Goal: Task Accomplishment & Management: Complete application form

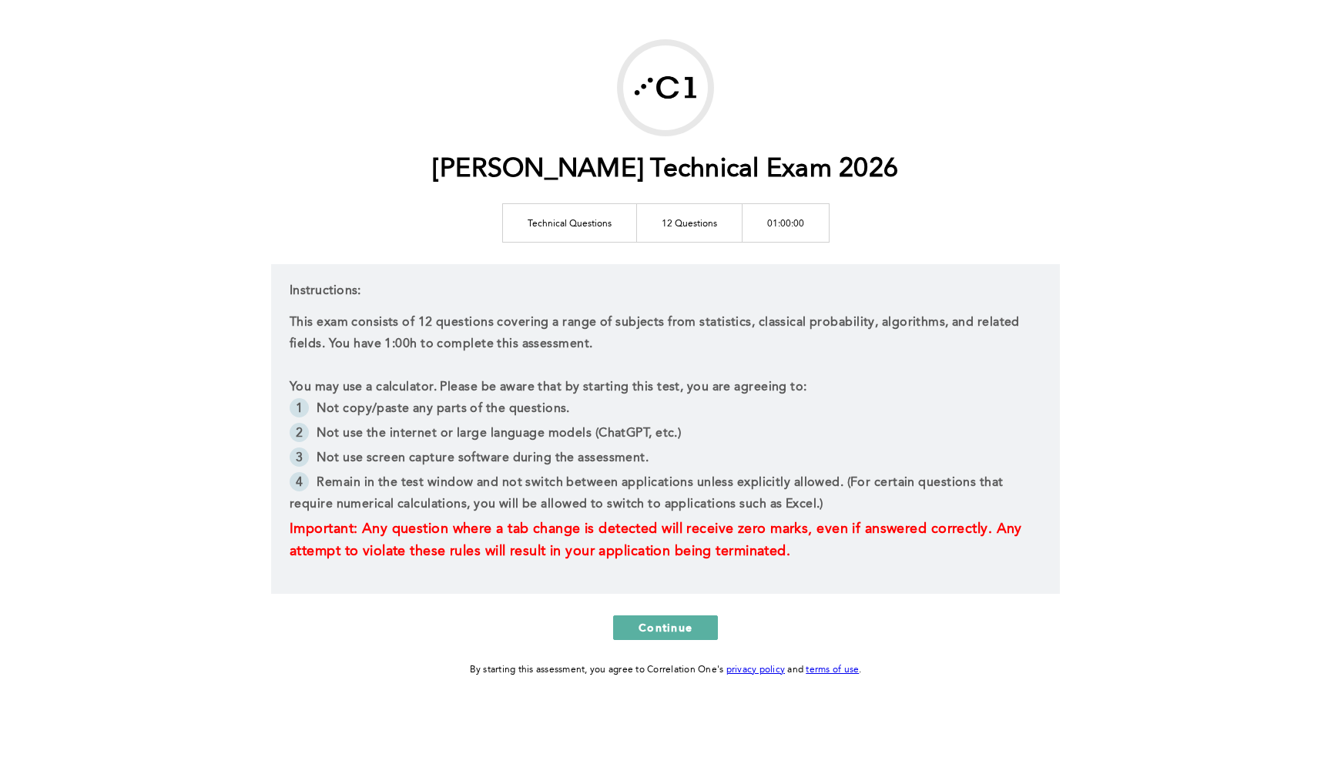
scroll to position [52, 0]
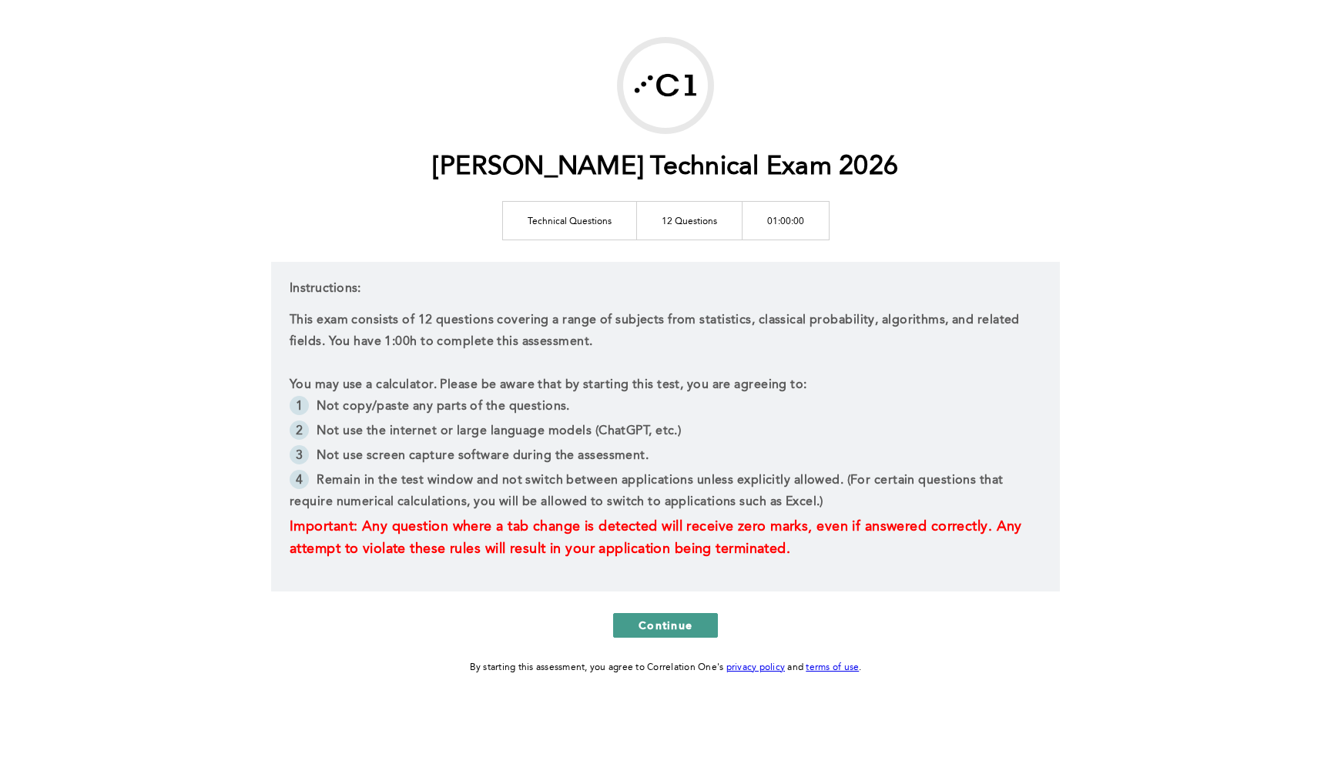
click at [680, 629] on span "Continue" at bounding box center [665, 625] width 54 height 15
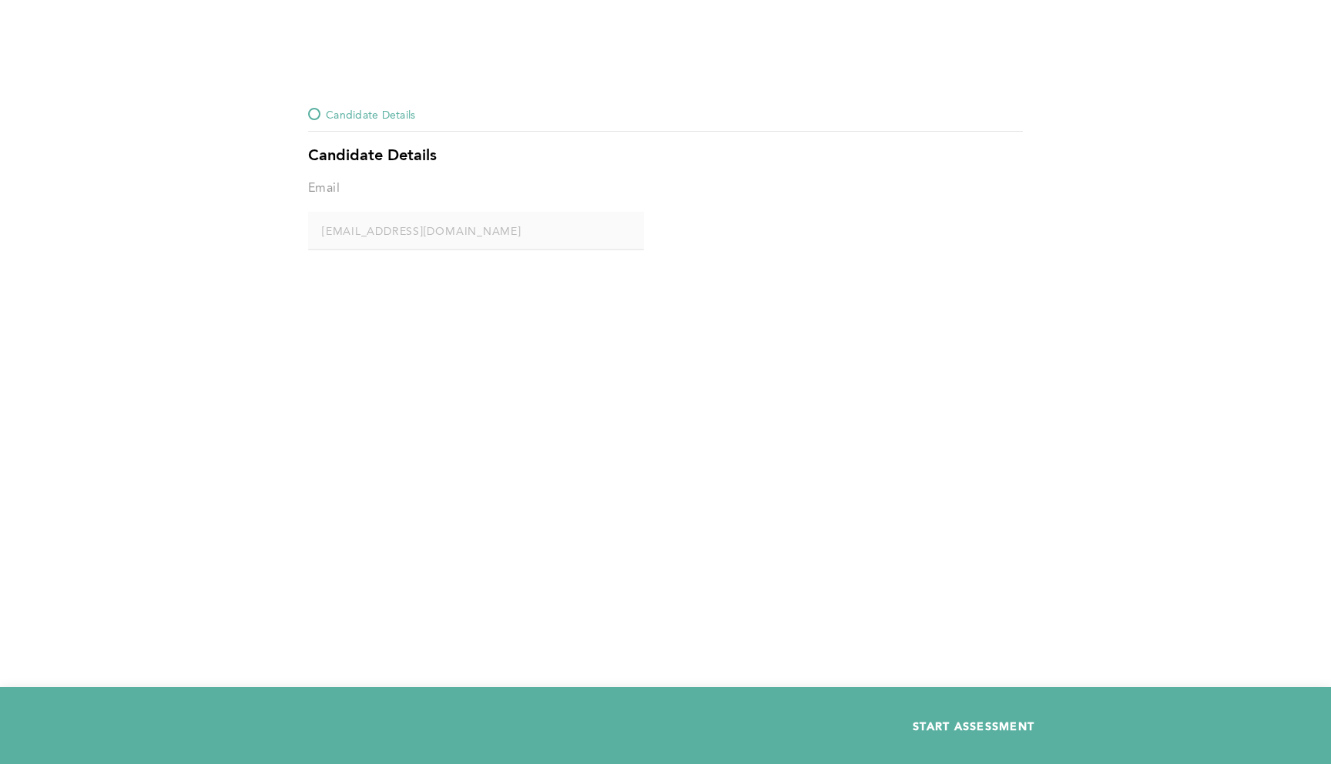
click at [930, 679] on span "START ASSESSMENT" at bounding box center [974, 726] width 122 height 15
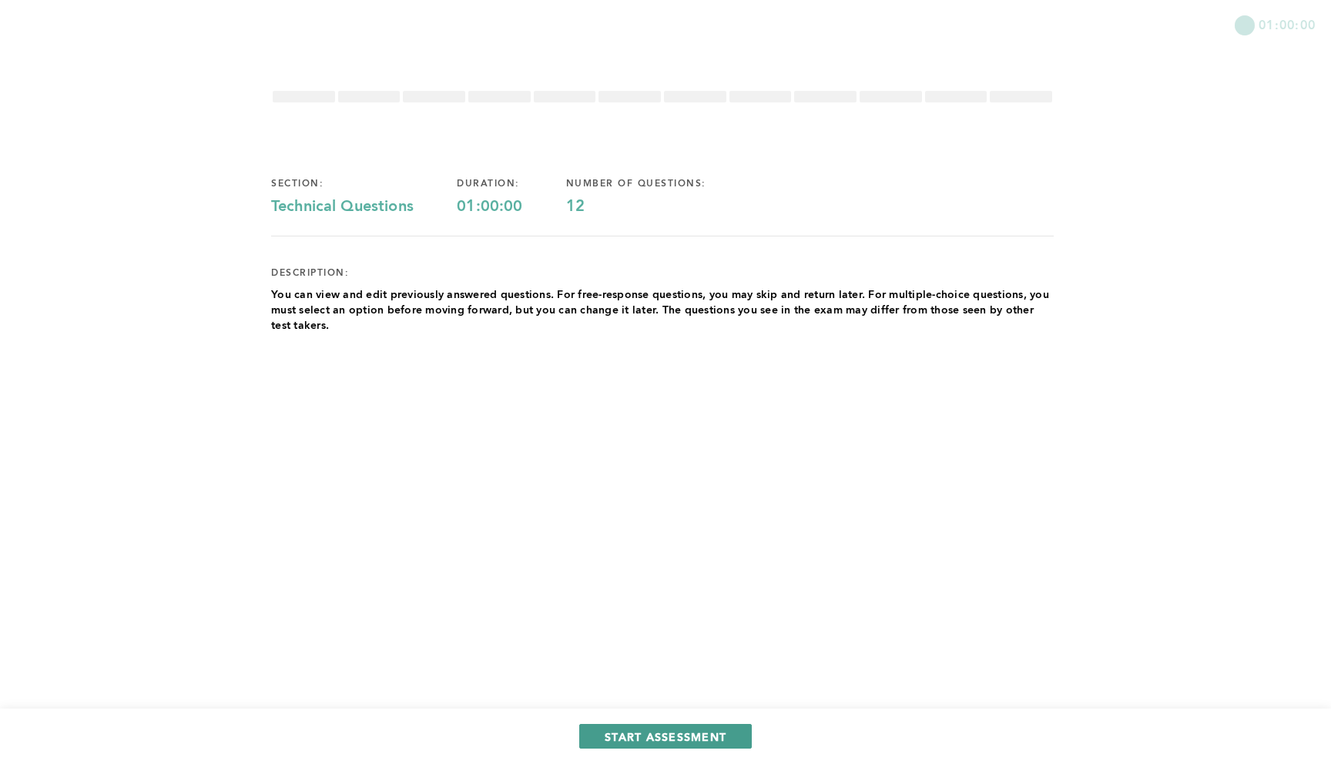
click at [707, 679] on span "START ASSESSMENT" at bounding box center [666, 736] width 122 height 15
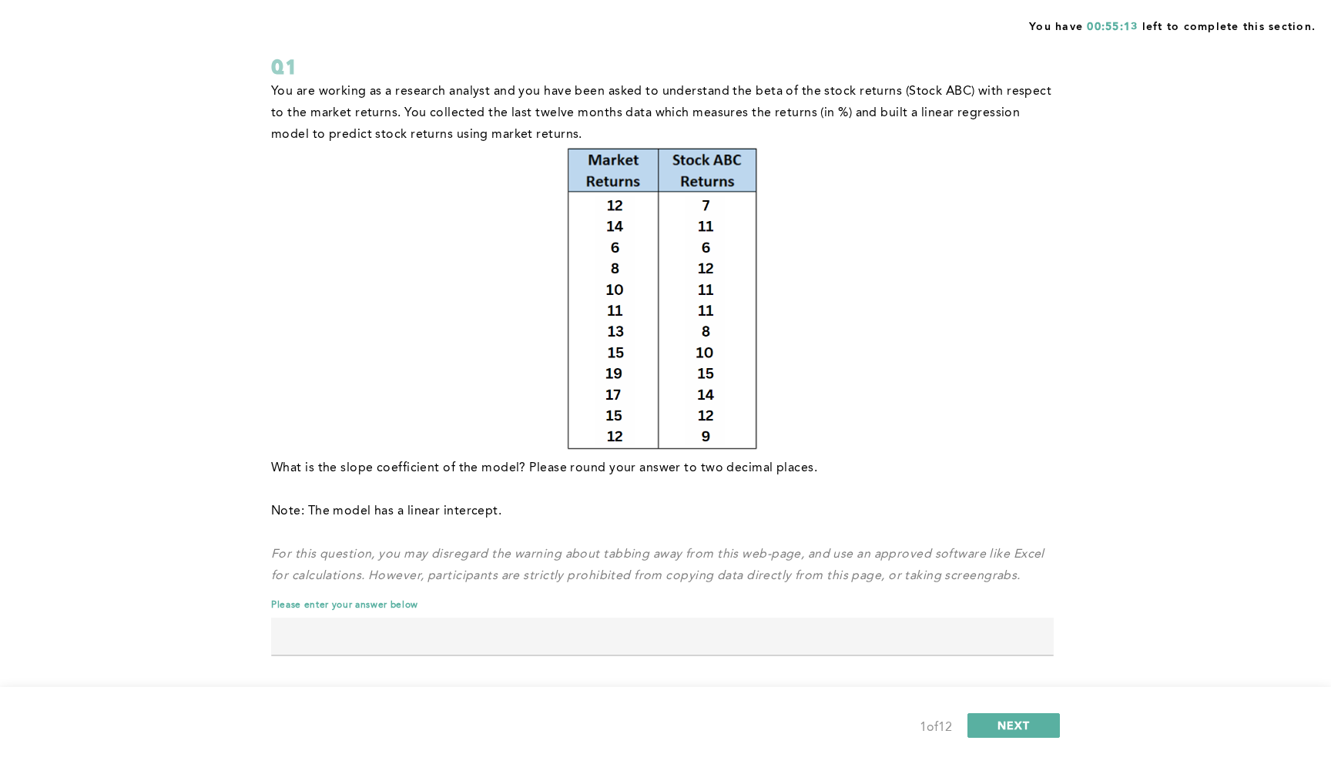
scroll to position [108, 0]
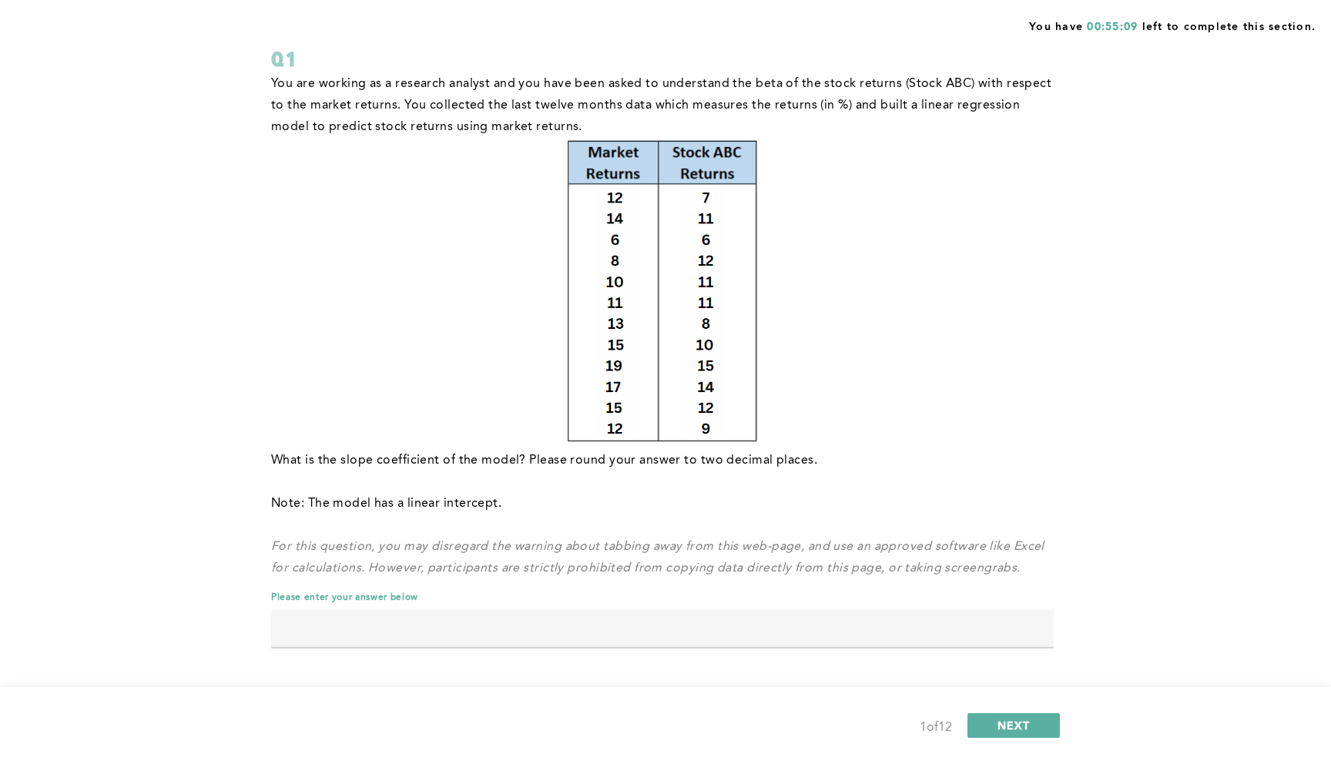
click at [571, 627] on input "text" at bounding box center [662, 628] width 782 height 37
type input "0.47"
click at [1021, 679] on span "NEXT" at bounding box center [1013, 725] width 33 height 15
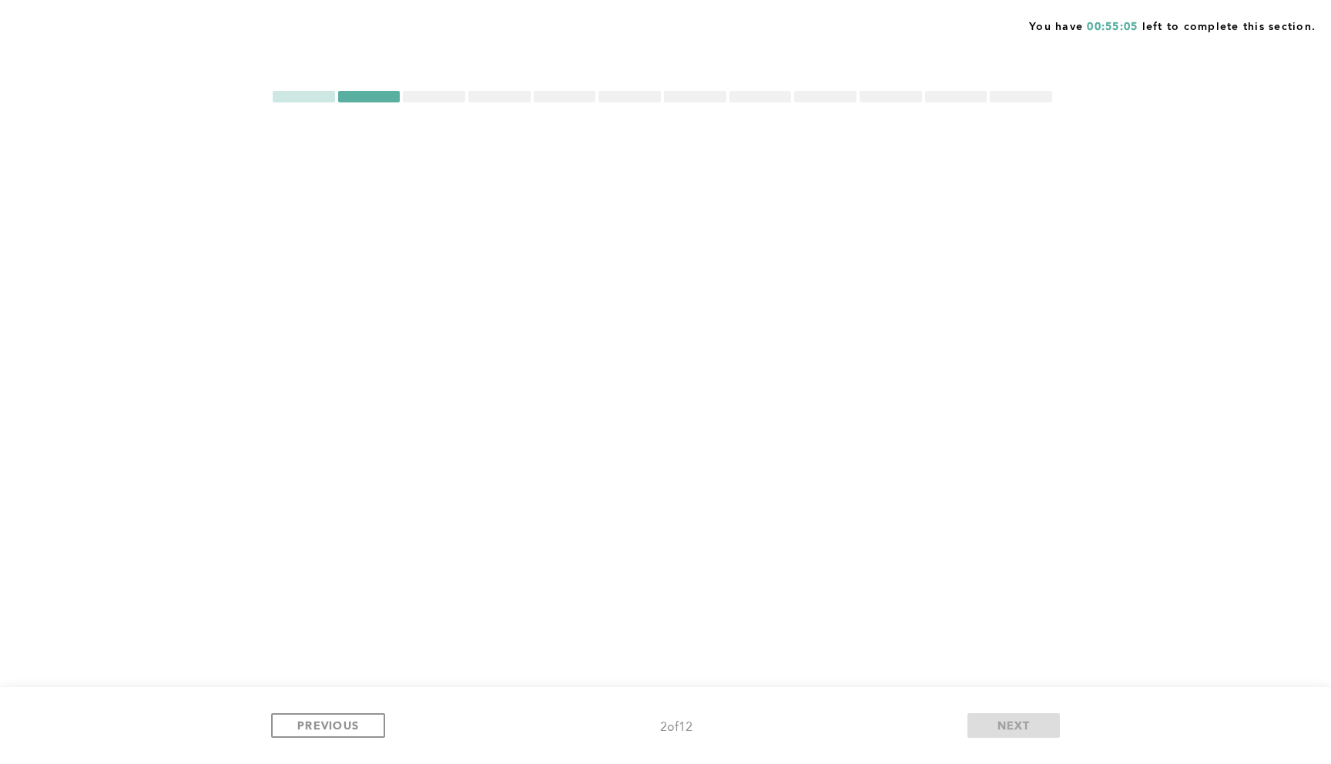
scroll to position [0, 0]
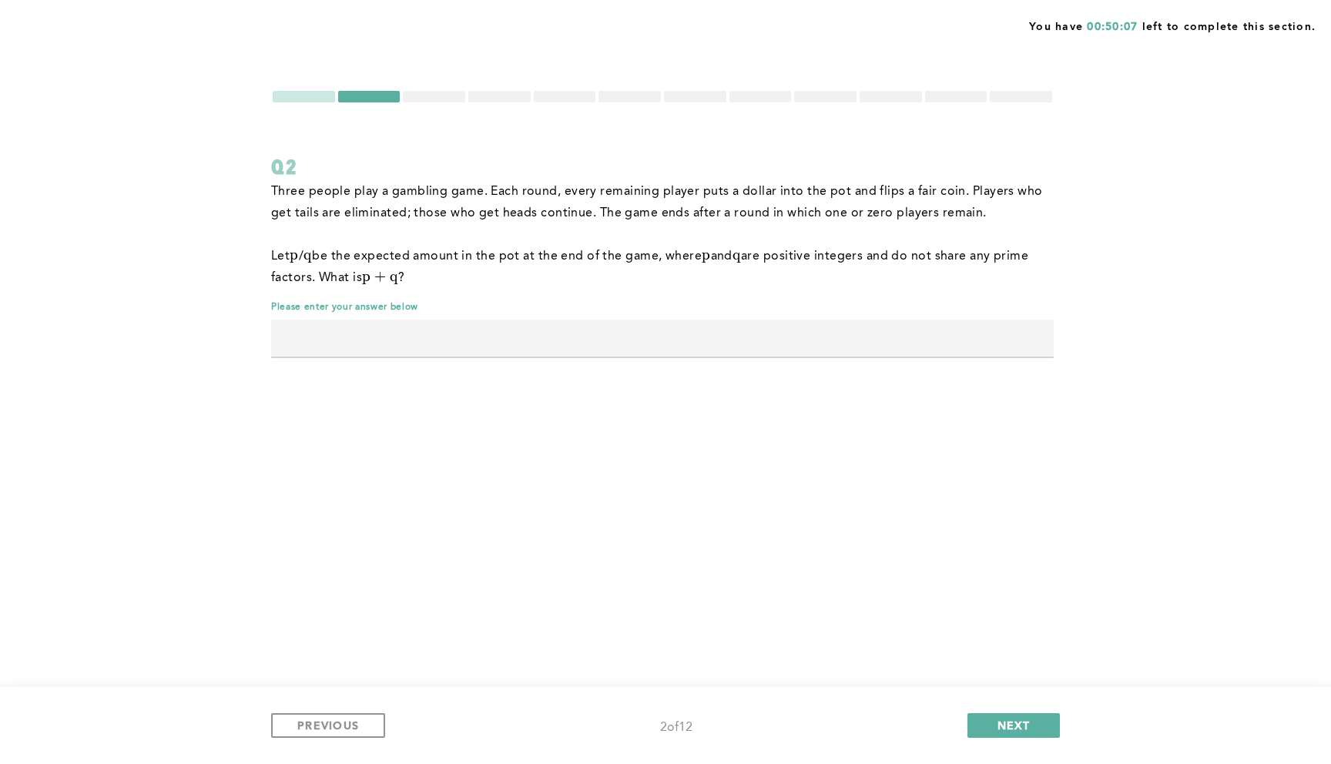
click at [957, 333] on input "text" at bounding box center [662, 338] width 782 height 37
type input "39"
click at [1008, 679] on span "NEXT" at bounding box center [1013, 725] width 33 height 15
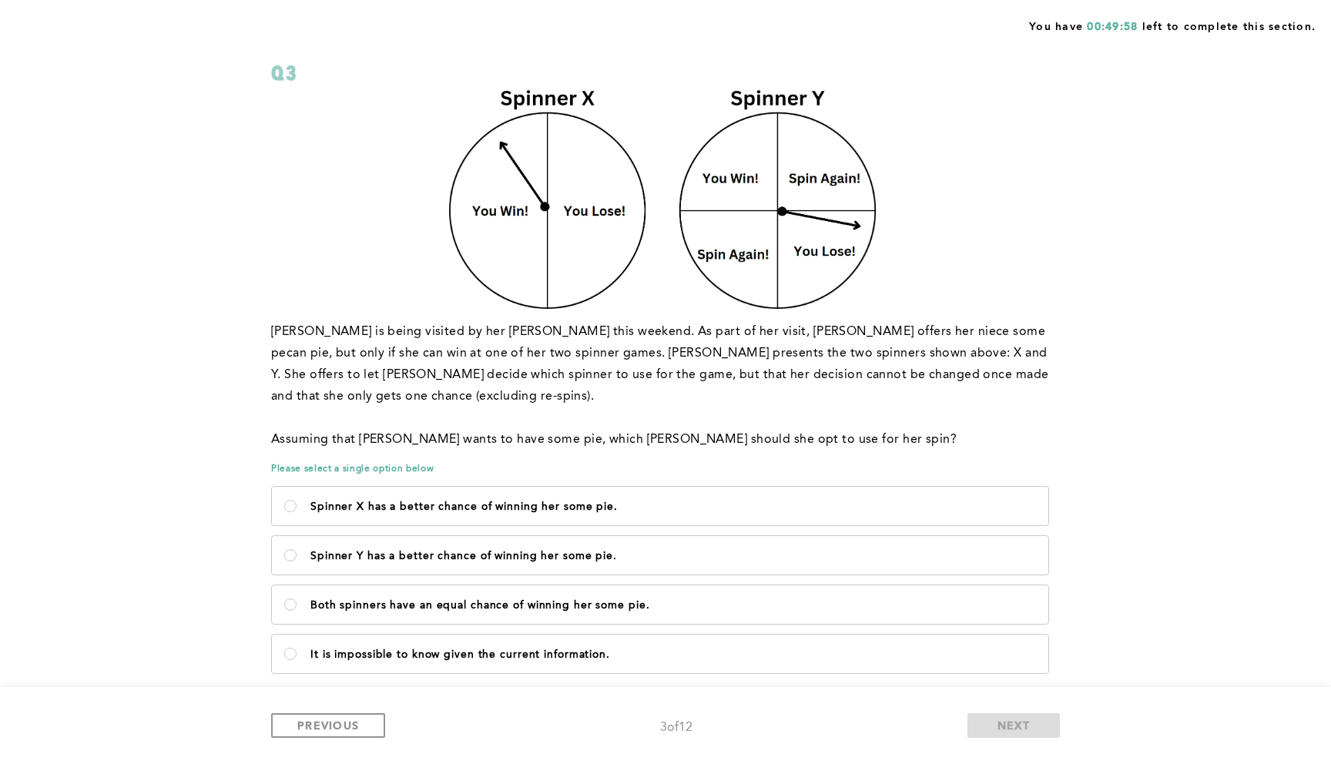
scroll to position [106, 0]
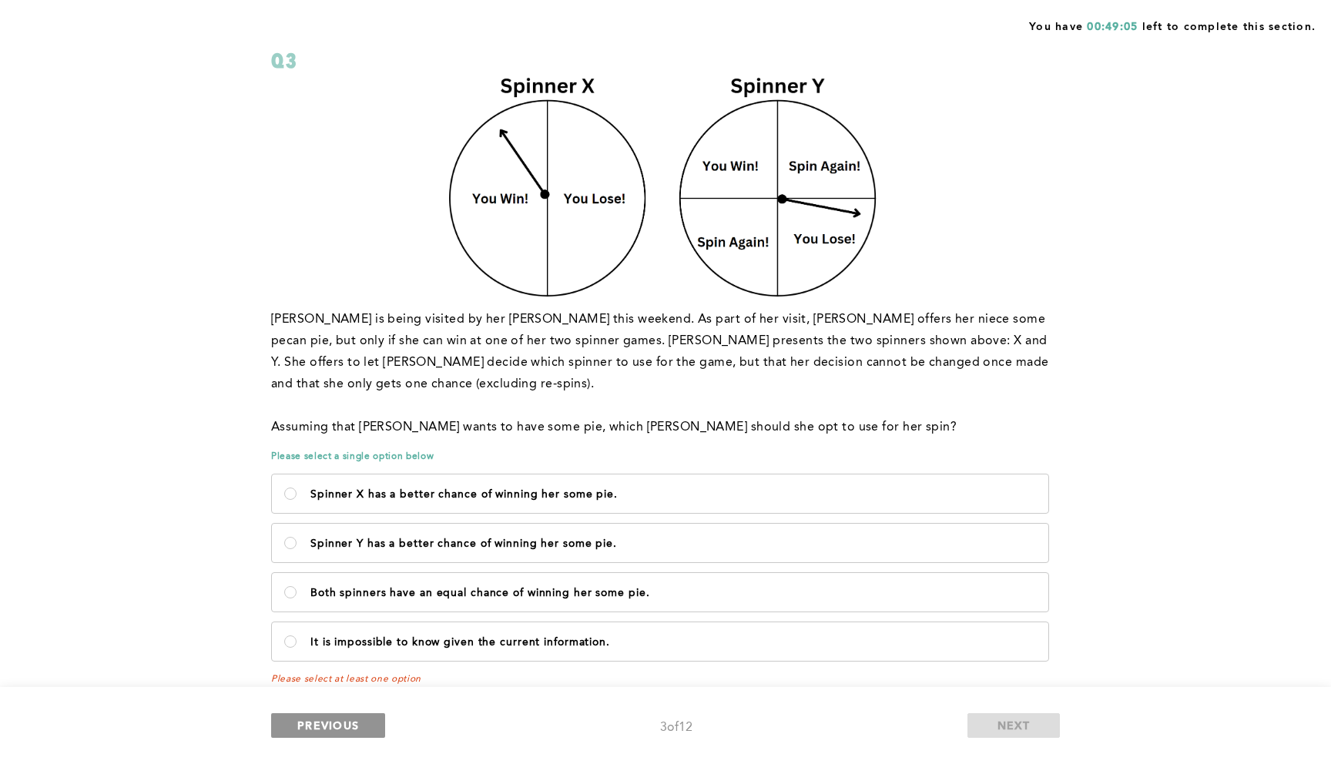
click at [335, 679] on span "PREVIOUS" at bounding box center [328, 725] width 62 height 15
click at [358, 679] on button "PREVIOUS" at bounding box center [328, 725] width 114 height 25
click at [310, 679] on span "PREVIOUS" at bounding box center [328, 725] width 62 height 15
click at [368, 578] on label "Both spinners have an equal chance of winning her some pie." at bounding box center [660, 592] width 776 height 39
click at [297, 586] on pie\ "Both spinners have an equal chance of winning her some pie." at bounding box center [290, 592] width 12 height 12
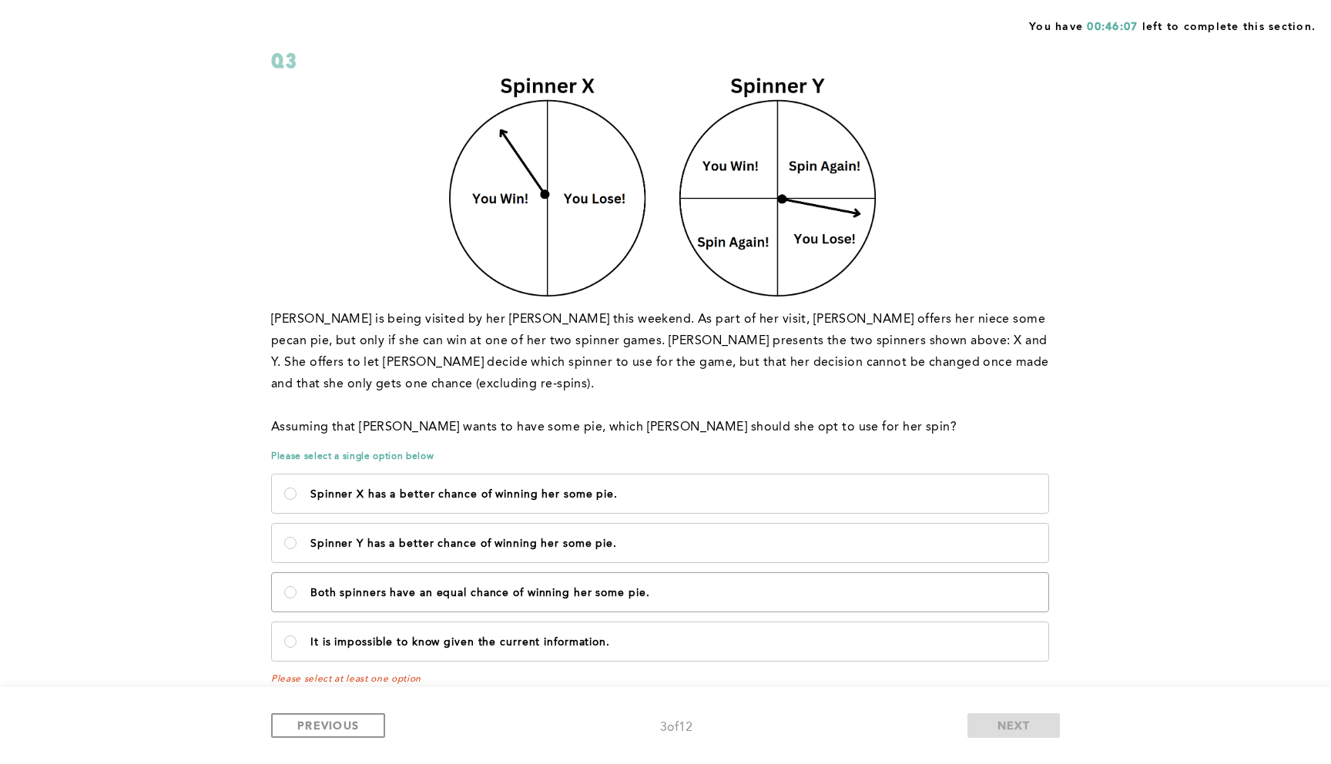
radio pie\ "true"
click at [1017, 679] on span "NEXT" at bounding box center [1013, 725] width 33 height 15
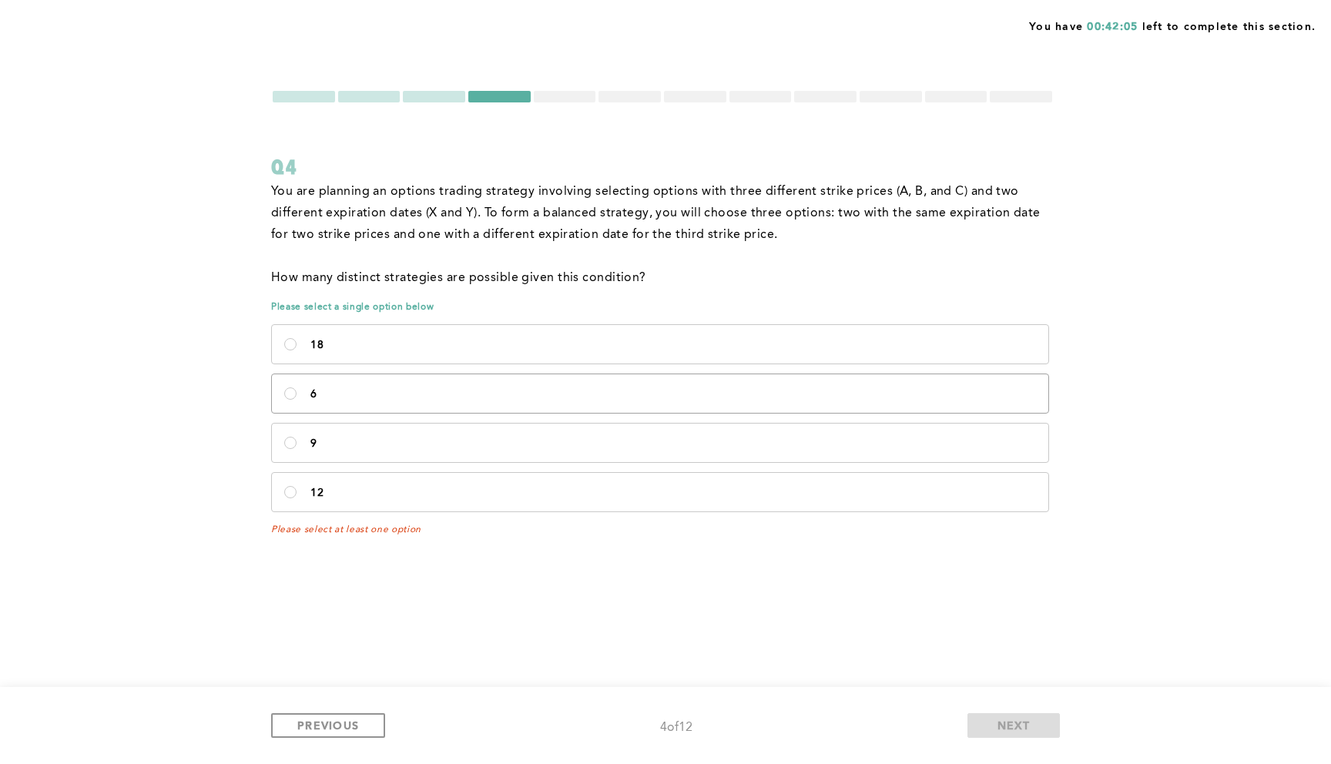
click at [300, 411] on label "6" at bounding box center [660, 393] width 776 height 39
click at [297, 400] on input "6" at bounding box center [290, 393] width 12 height 12
radio input "true"
click at [993, 679] on button "NEXT" at bounding box center [1013, 725] width 92 height 25
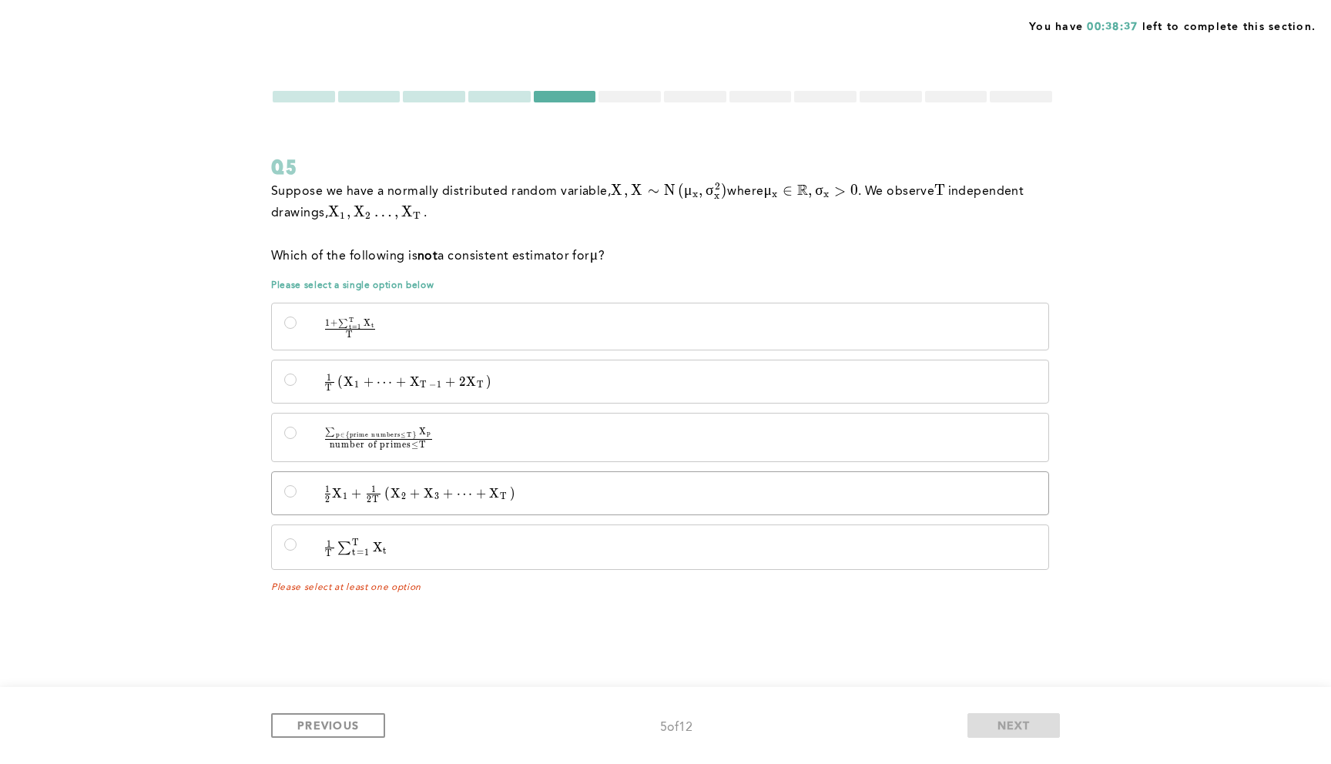
click at [541, 501] on p "1 2 X 1 + 1 2 T ( X 2 + X 3 + ⋯ + X T ) \quad \frac{1}{2}X_1 + \frac{1}{2T}\lef…" at bounding box center [672, 494] width 725 height 16
click at [297, 498] on input "1 2 X 1 + 1 2 T ( X 2 + X 3 + ⋯ + X T ) \quad \frac{1}{2}X_1 + \frac{1}{2T}\lef…" at bounding box center [290, 491] width 12 height 12
radio input "true"
click at [1025, 679] on span "NEXT" at bounding box center [1013, 725] width 33 height 15
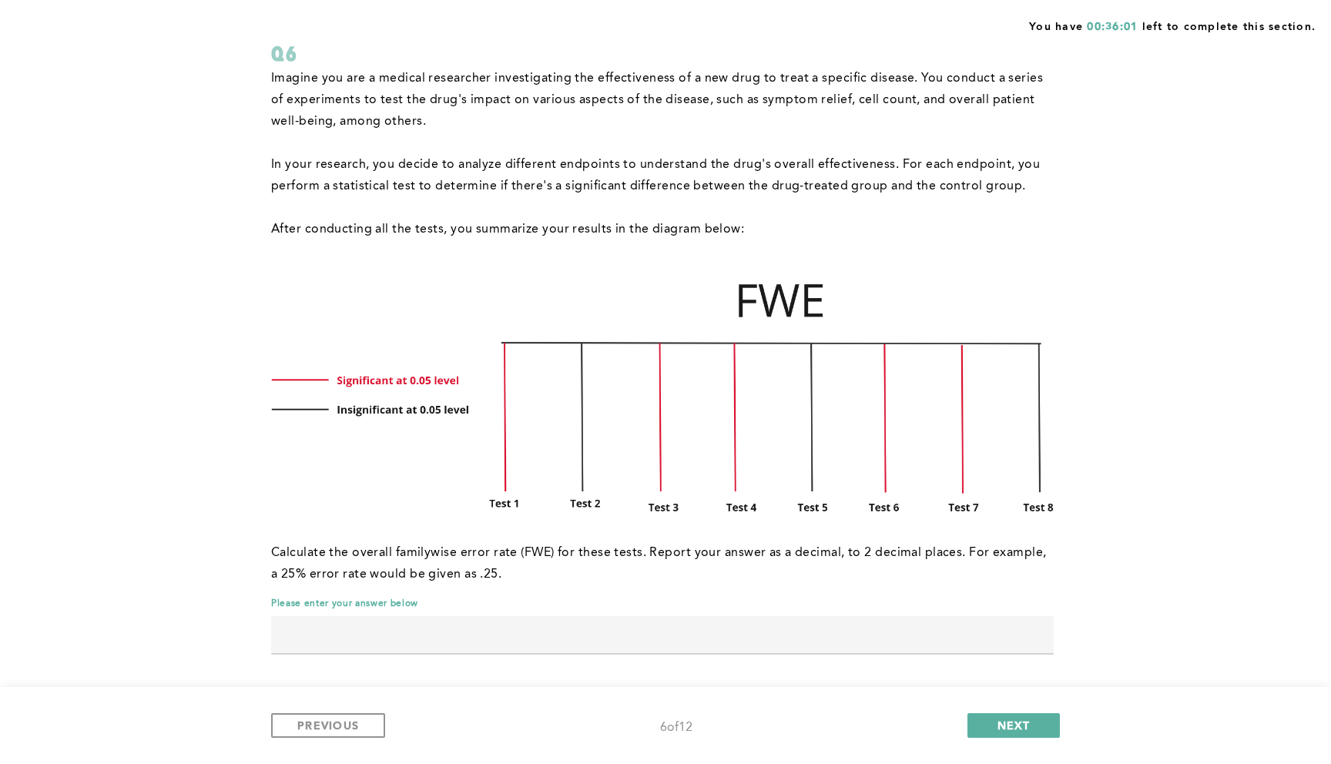
scroll to position [119, 0]
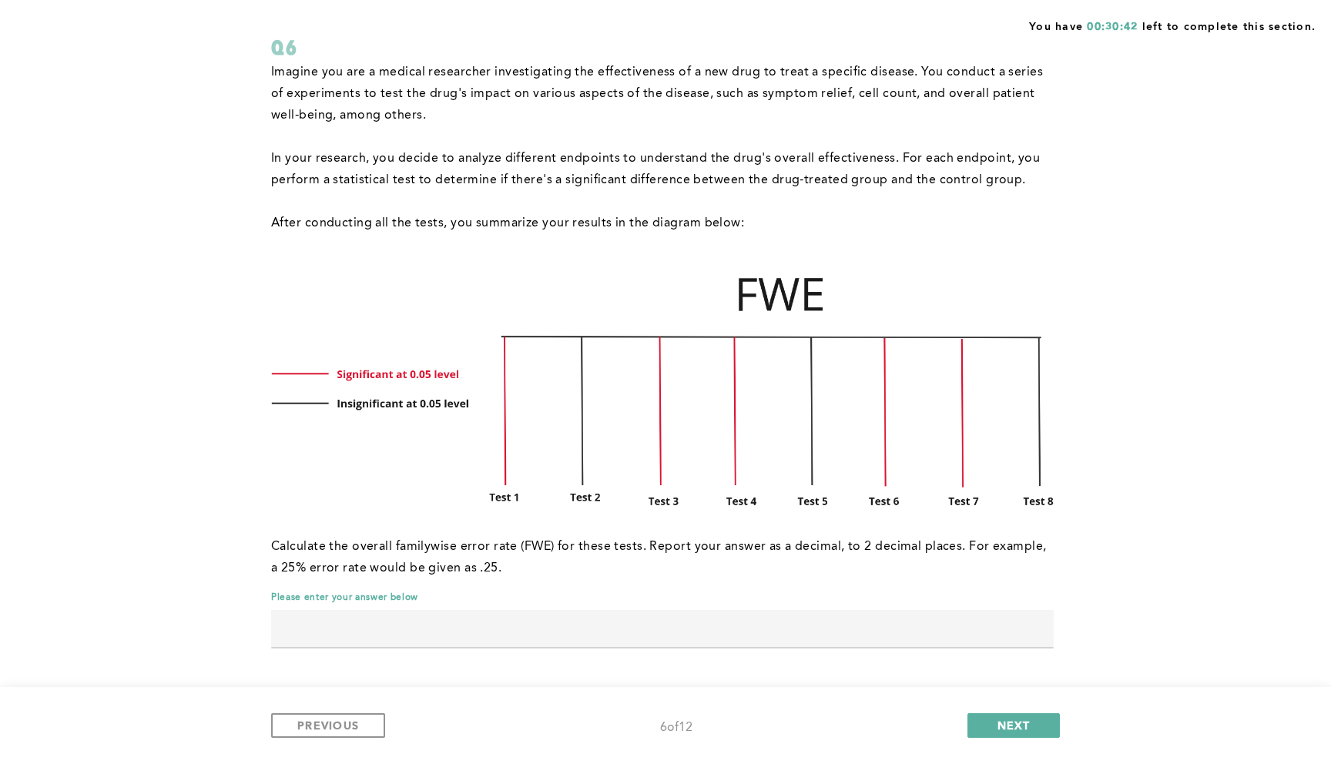
click at [689, 629] on input "text" at bounding box center [662, 628] width 782 height 37
type input "0.63"
click at [1023, 679] on span "NEXT" at bounding box center [1013, 725] width 33 height 15
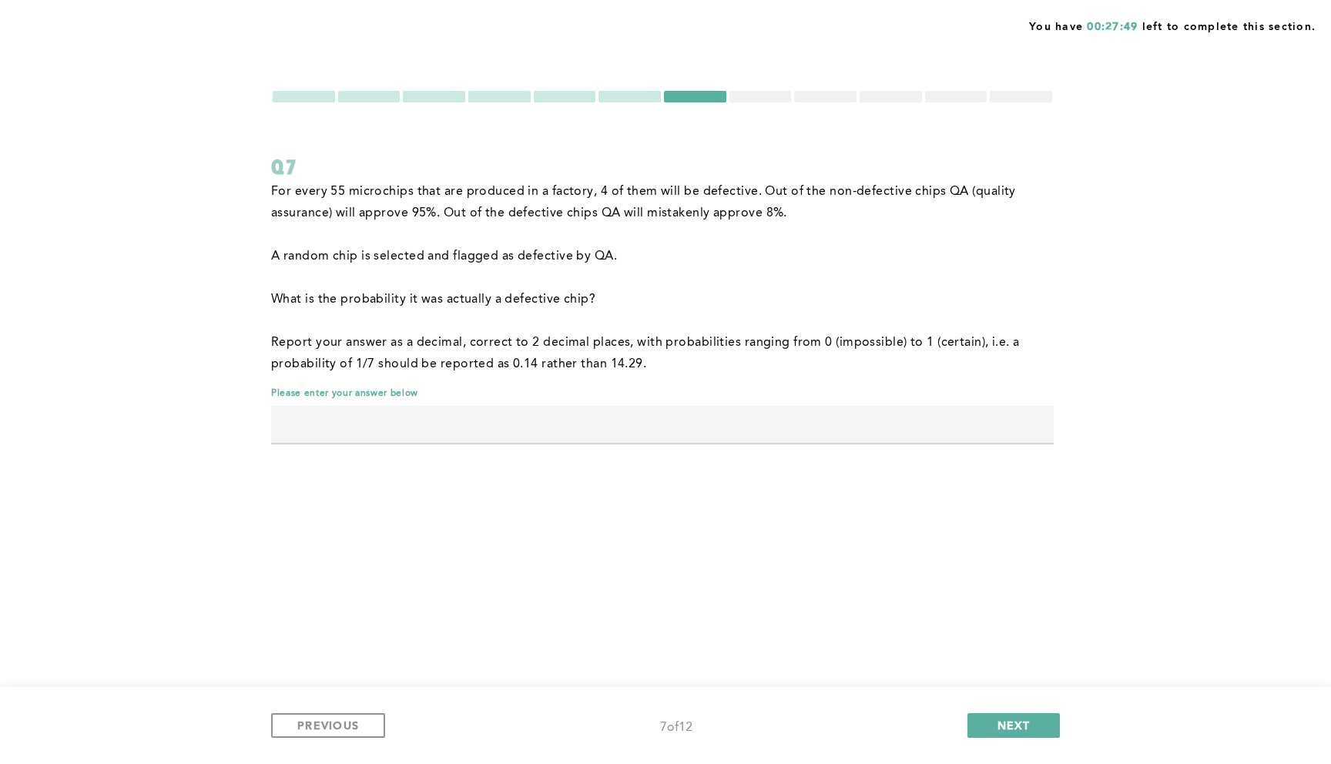
click at [863, 427] on input "text" at bounding box center [662, 424] width 782 height 37
type input "0.59"
click at [939, 531] on div "You have 00:27:45 left to complete this section. Q7 For every 55 microchips tha…" at bounding box center [665, 382] width 1331 height 764
click at [1026, 679] on span "NEXT" at bounding box center [1013, 725] width 33 height 15
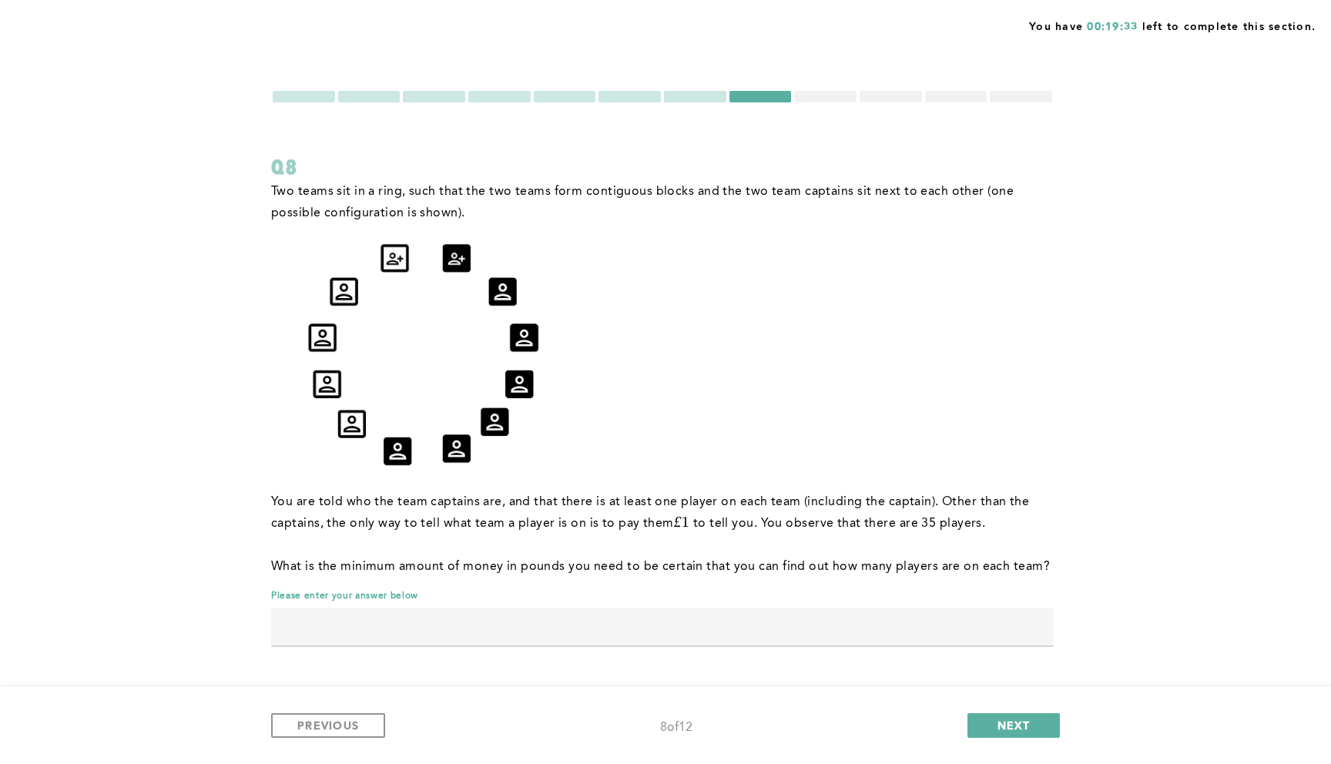
click at [648, 631] on input "text" at bounding box center [662, 626] width 782 height 37
type input "33"
click at [1030, 679] on button "NEXT" at bounding box center [1013, 725] width 92 height 25
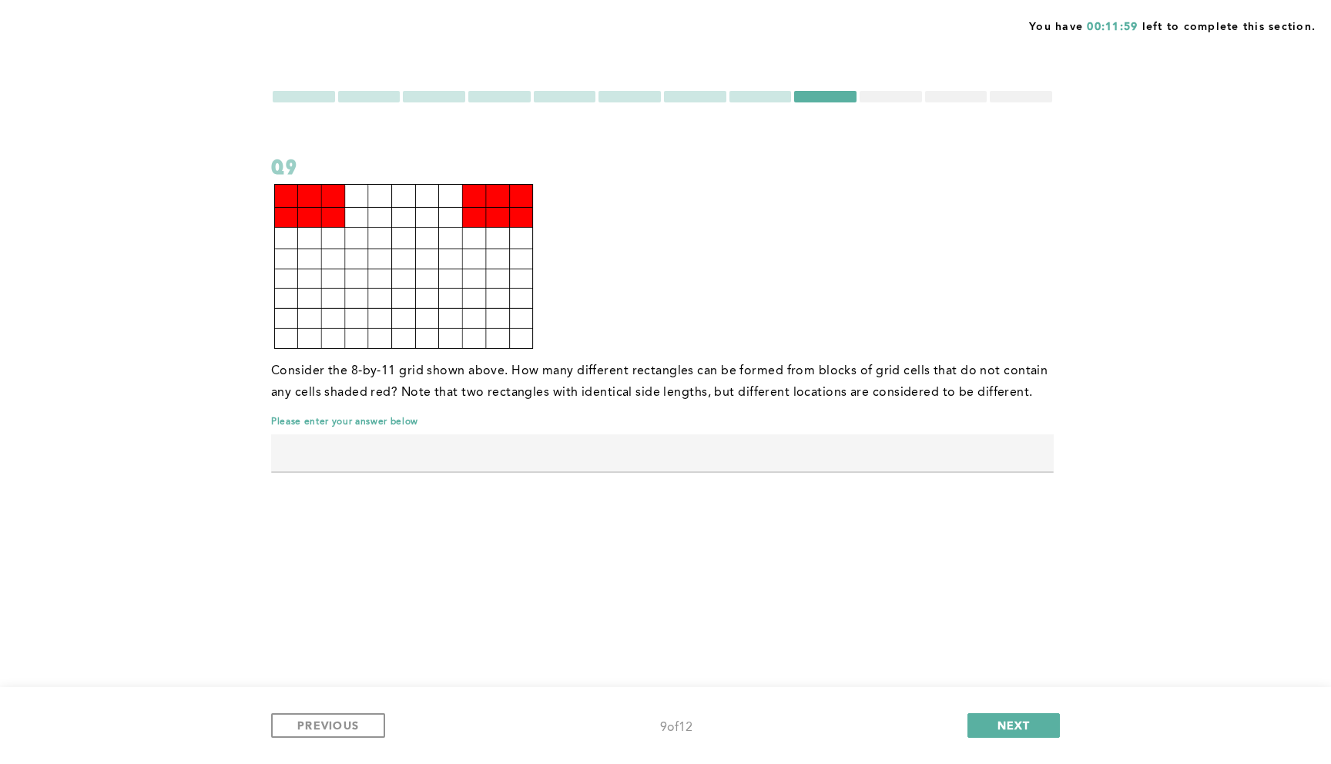
click at [398, 458] on input "text" at bounding box center [662, 452] width 782 height 37
type input "1806"
click at [1032, 679] on button "NEXT" at bounding box center [1013, 725] width 92 height 25
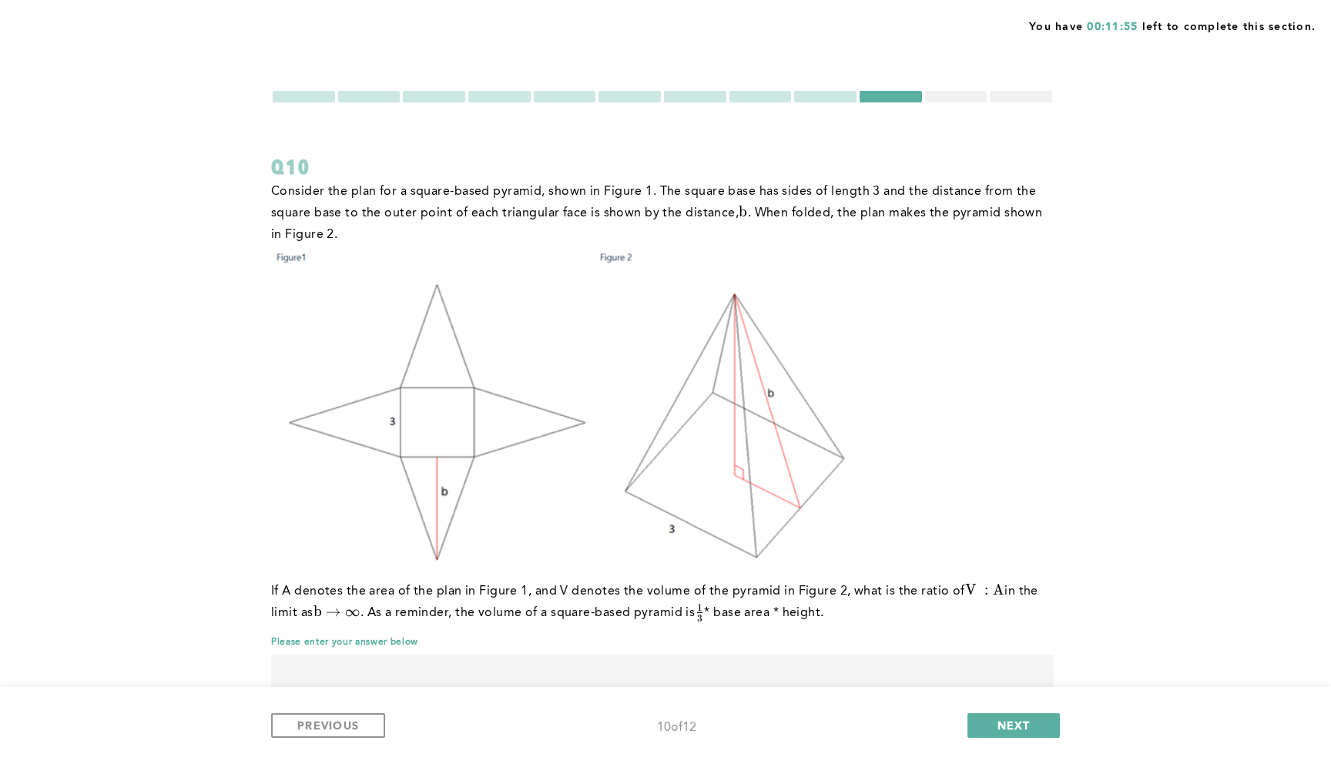
scroll to position [45, 0]
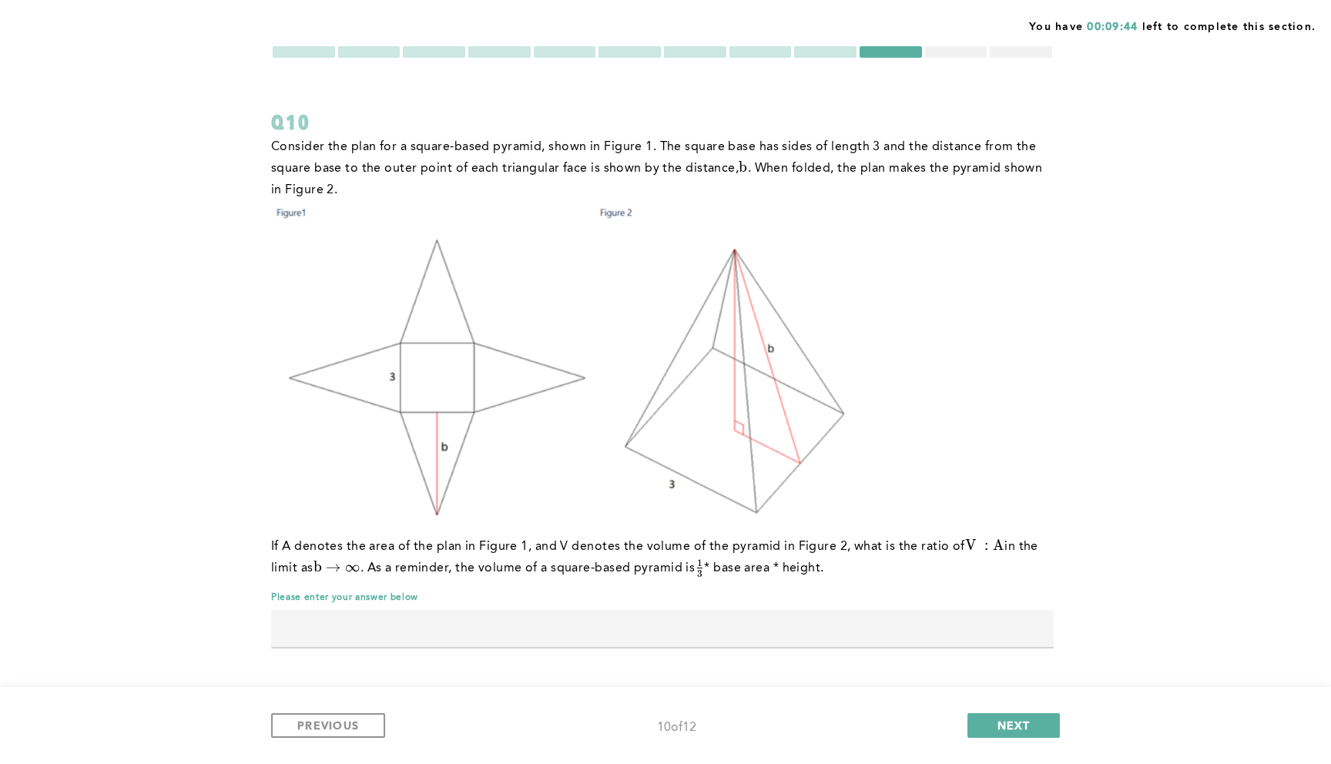
click at [869, 638] on input "text" at bounding box center [662, 628] width 782 height 37
type input "1"
type input "0.5"
click at [665, 600] on span "Please enter your answer below" at bounding box center [662, 597] width 782 height 12
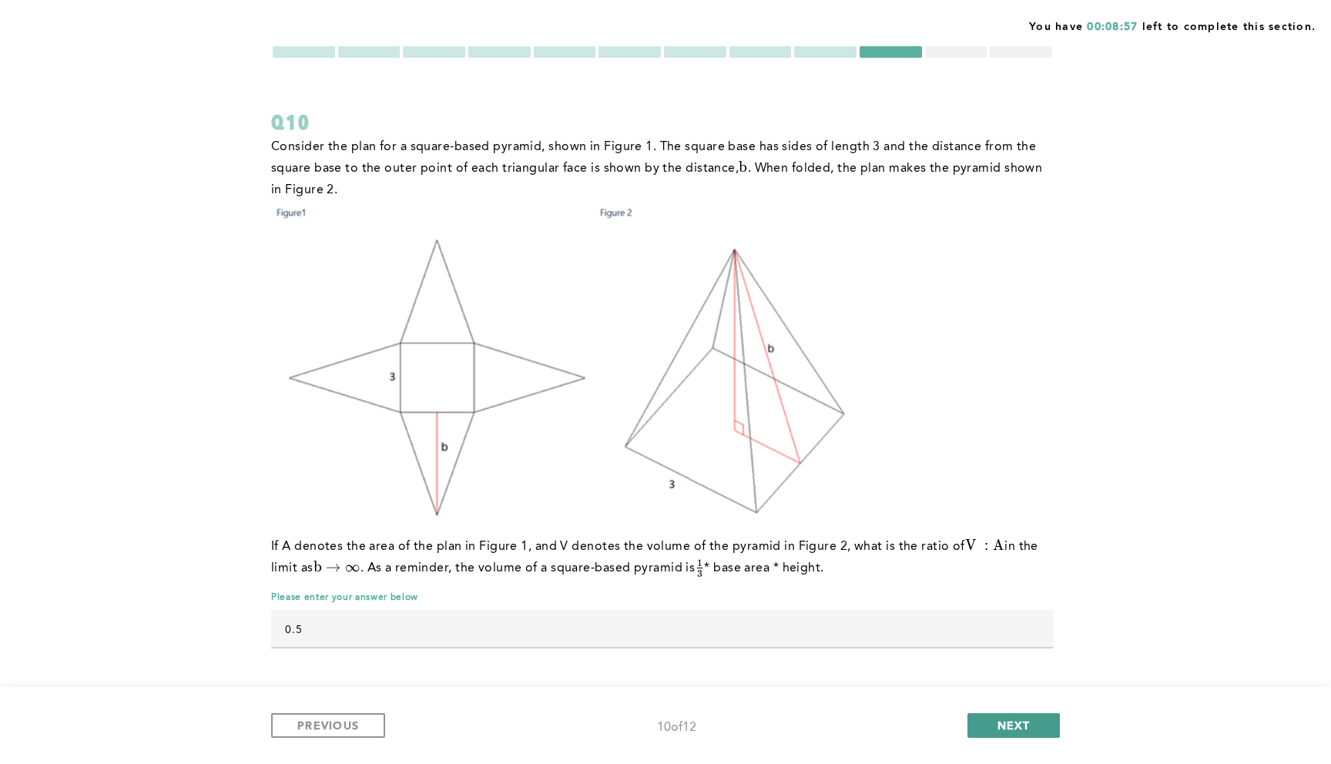
click at [997, 679] on span "NEXT" at bounding box center [1013, 725] width 33 height 15
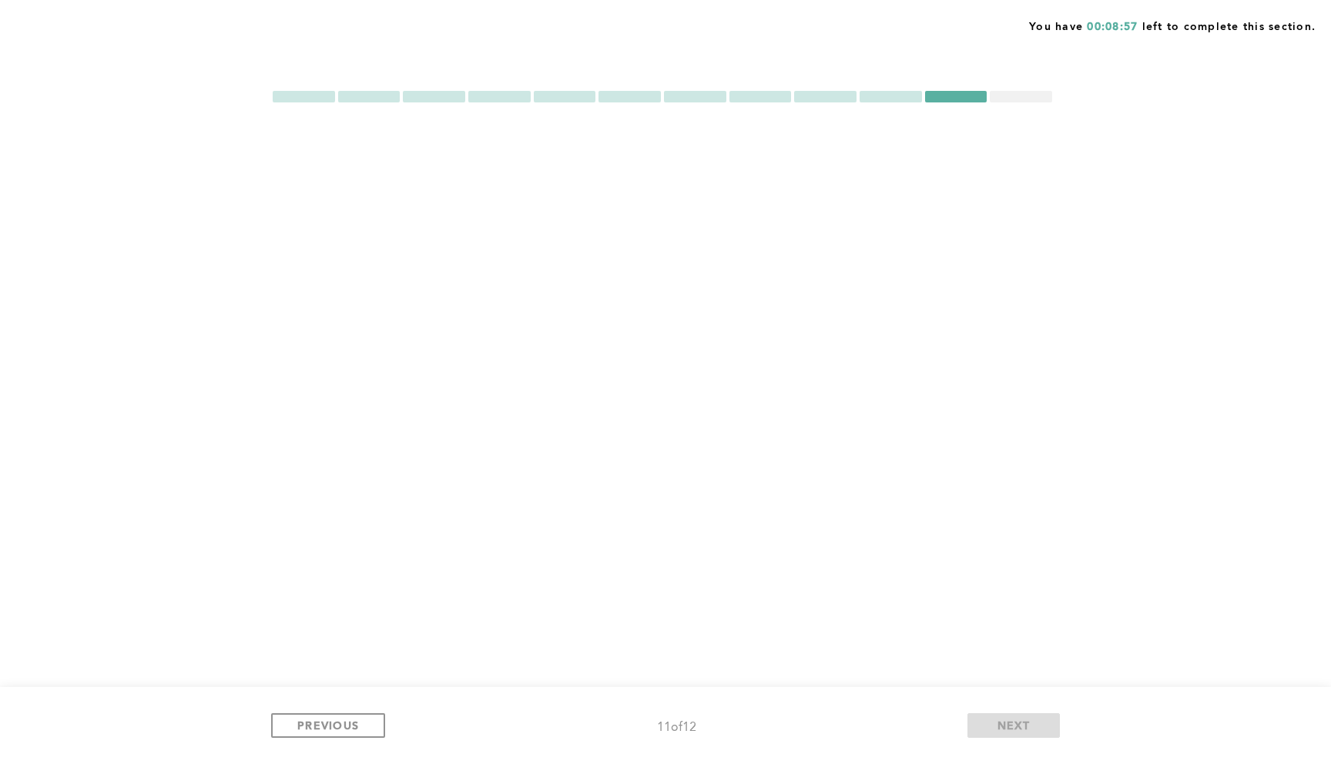
scroll to position [0, 0]
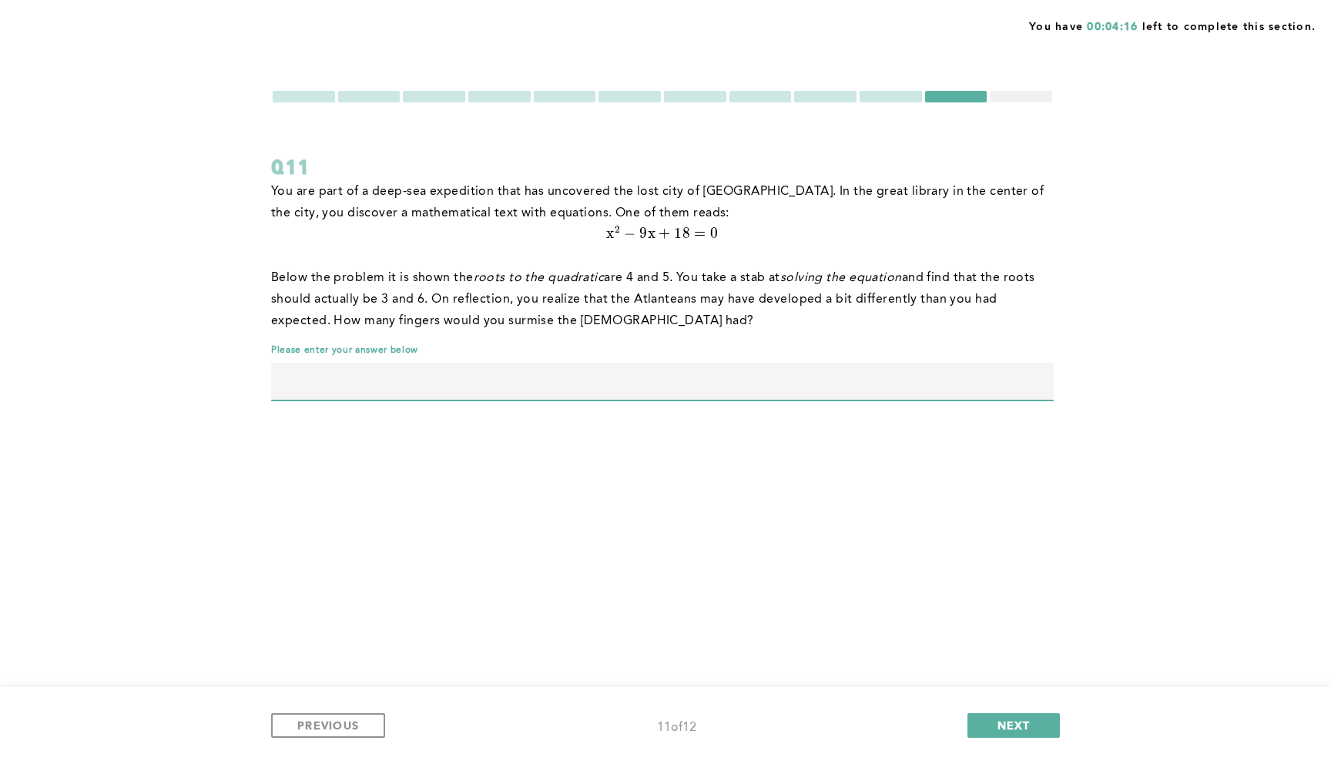
click at [851, 383] on input "text" at bounding box center [662, 381] width 782 height 37
type input "9"
click at [1041, 679] on button "NEXT" at bounding box center [1013, 725] width 92 height 25
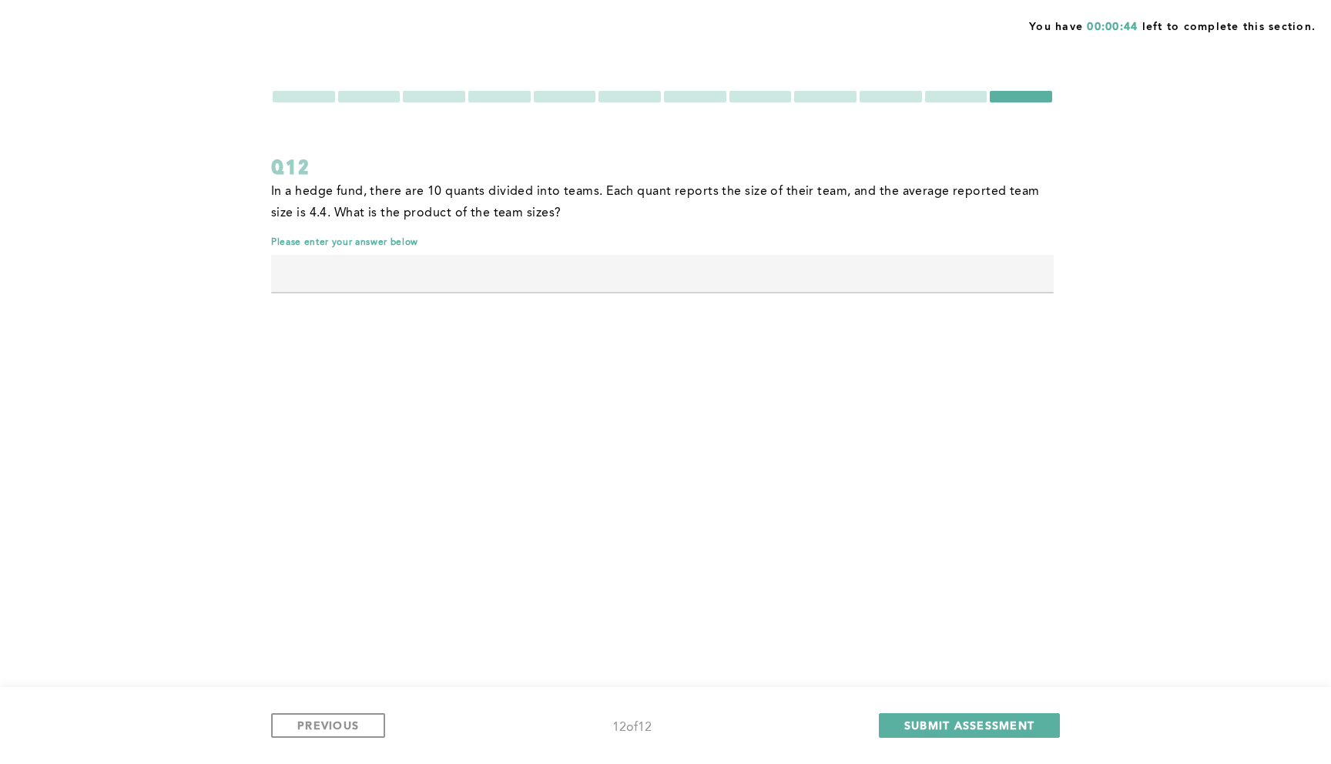
click at [705, 268] on input "text" at bounding box center [662, 273] width 782 height 37
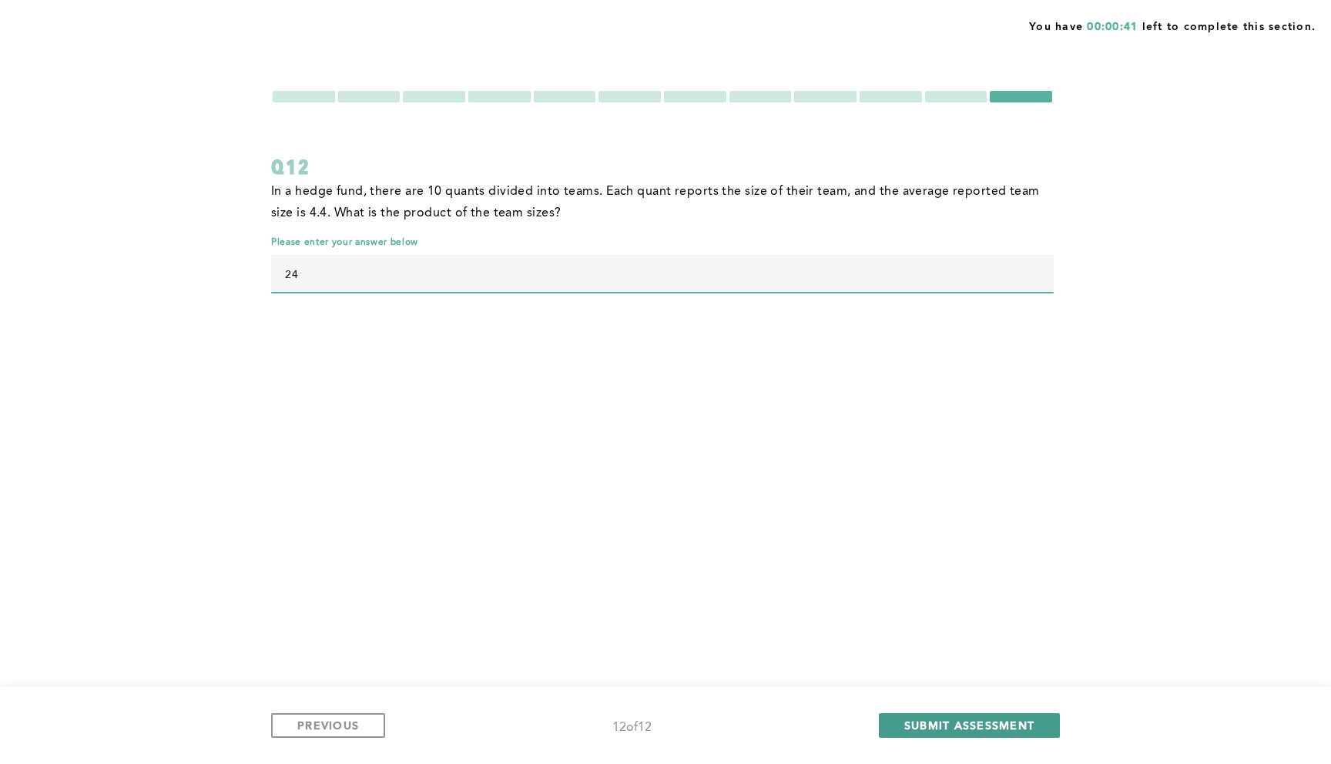
type input "24"
click at [1007, 679] on span "SUBMIT ASSESSMENT" at bounding box center [969, 725] width 130 height 15
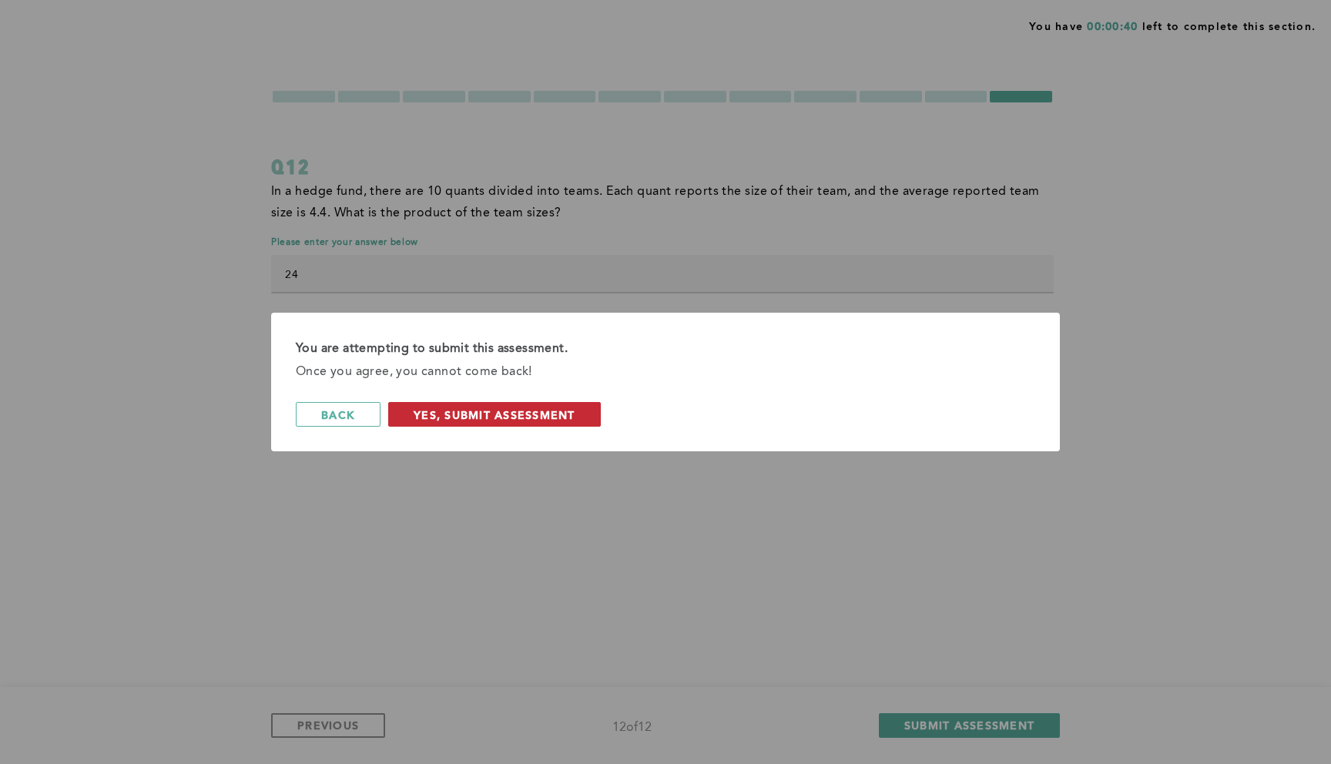
click at [513, 411] on span "Yes, Submit Assessment" at bounding box center [495, 414] width 162 height 15
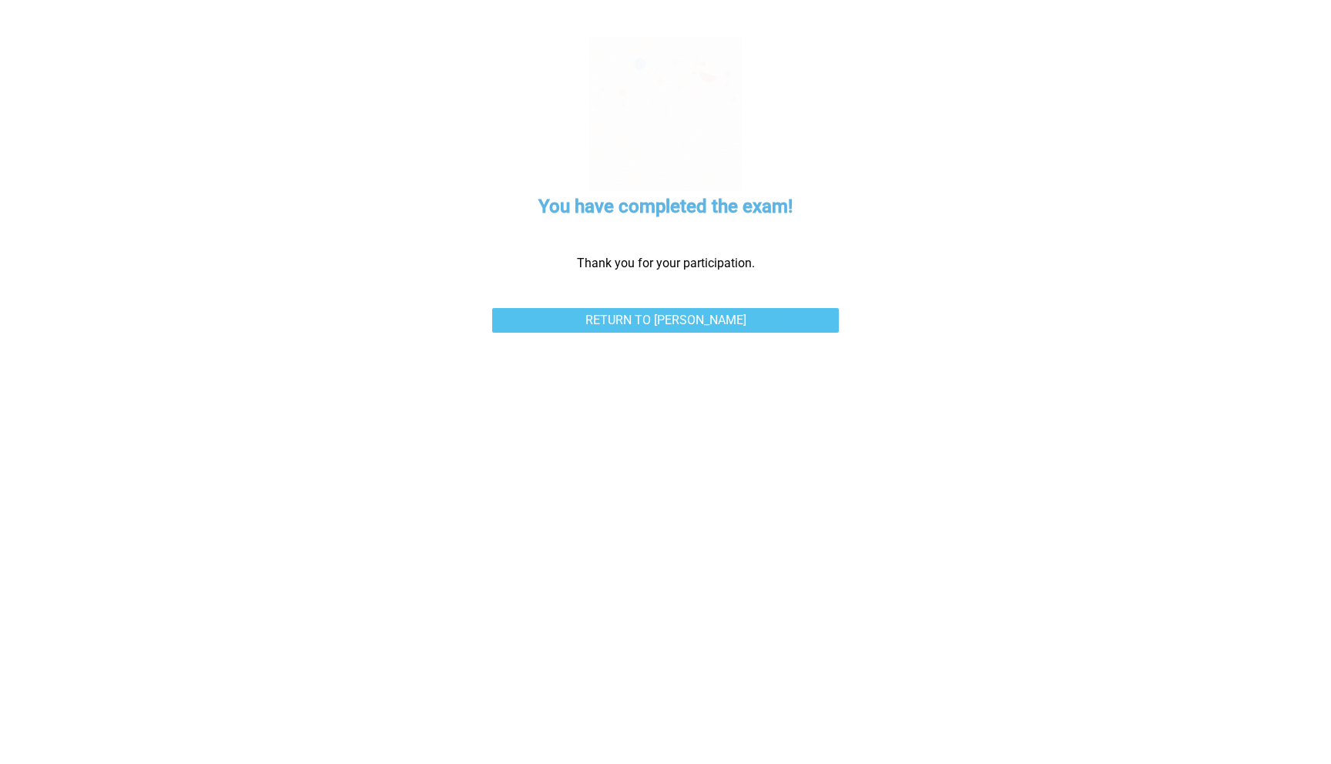
click at [618, 319] on link "Return to [PERSON_NAME]" at bounding box center [665, 320] width 347 height 25
